Goal: Navigation & Orientation: Find specific page/section

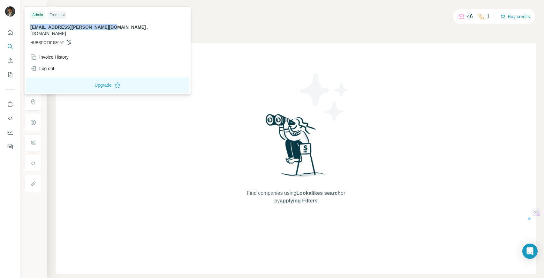
drag, startPoint x: 106, startPoint y: 27, endPoint x: 26, endPoint y: 30, distance: 80.2
click at [26, 30] on body "Show Search Companies People Find companies using Lookalikes search or by apply…" at bounding box center [272, 139] width 544 height 278
click at [13, 12] on img at bounding box center [10, 11] width 10 height 10
copy span "[EMAIL_ADDRESS][PERSON_NAME][DOMAIN_NAME]"
click at [363, 57] on div "Find companies using Lookalikes search or by applying Filters" at bounding box center [296, 159] width 481 height 232
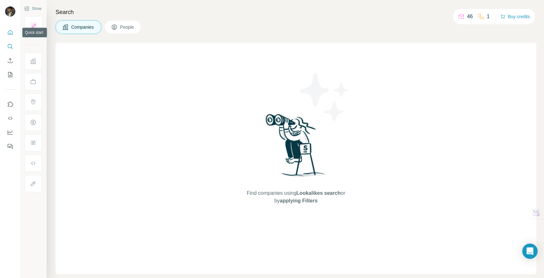
click at [13, 34] on button "Quick start" at bounding box center [10, 32] width 10 height 11
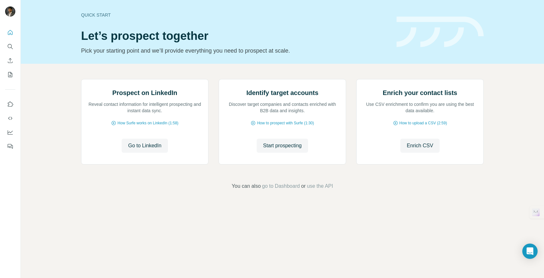
click at [315, 42] on div "Quick start Let’s prospect together Pick your starting point and we’ll provide …" at bounding box center [235, 32] width 308 height 47
click at [10, 134] on icon "Dashboard" at bounding box center [10, 132] width 6 height 6
